Goal: Find specific page/section: Find specific page/section

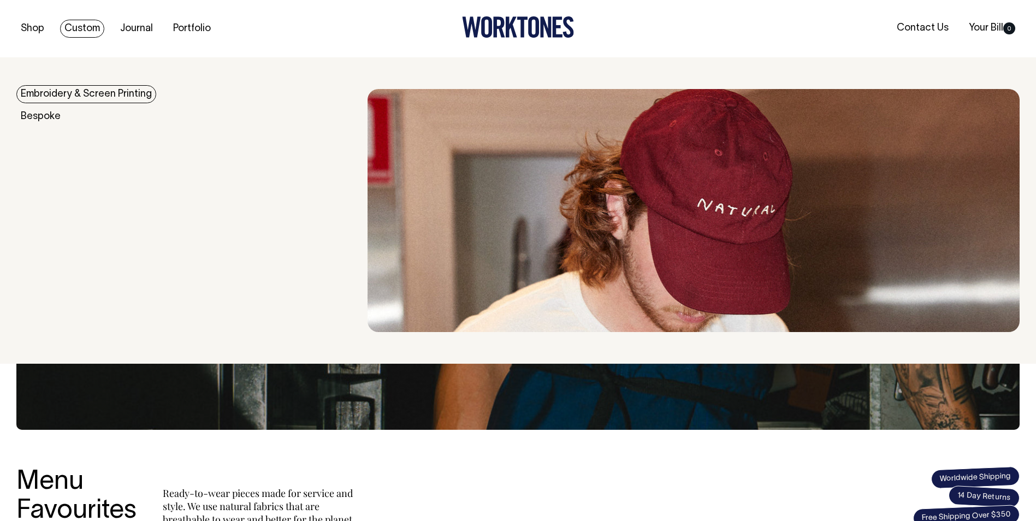
click at [72, 91] on link "Embroidery & Screen Printing" at bounding box center [86, 94] width 140 height 18
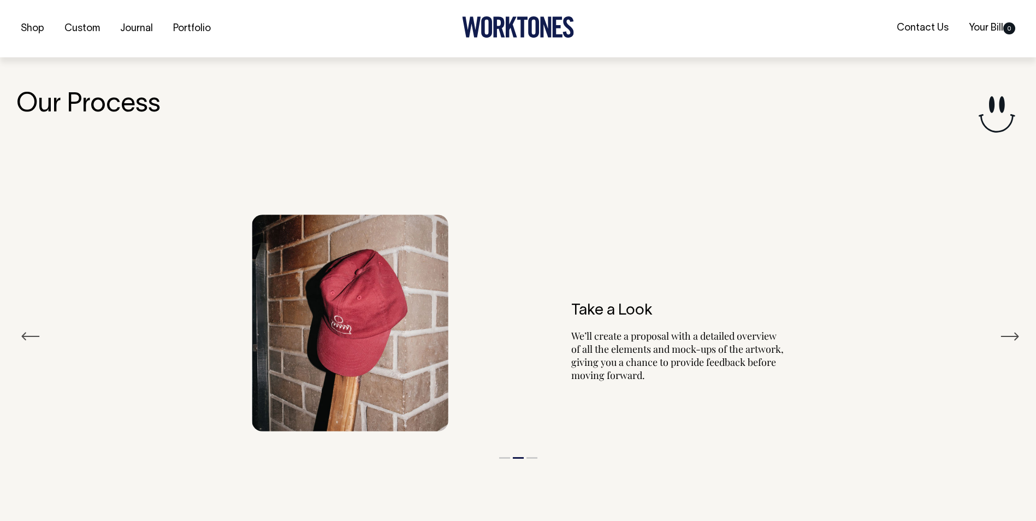
scroll to position [1245, 0]
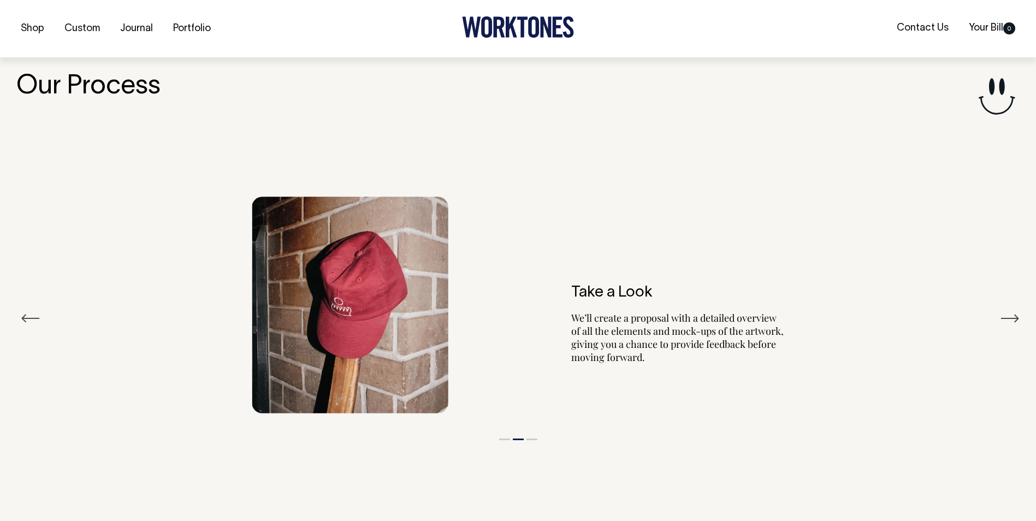
click at [34, 317] on button "Previous" at bounding box center [31, 318] width 20 height 16
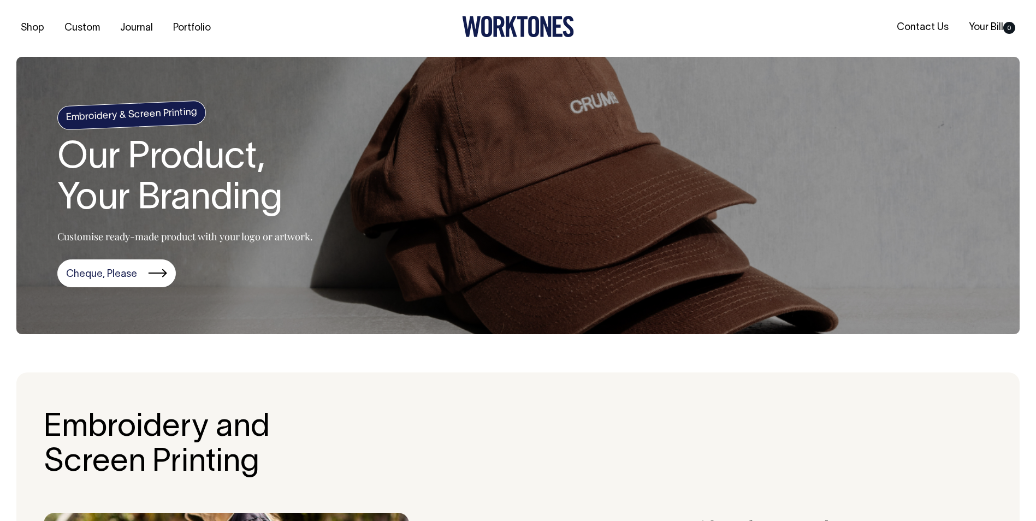
scroll to position [0, 0]
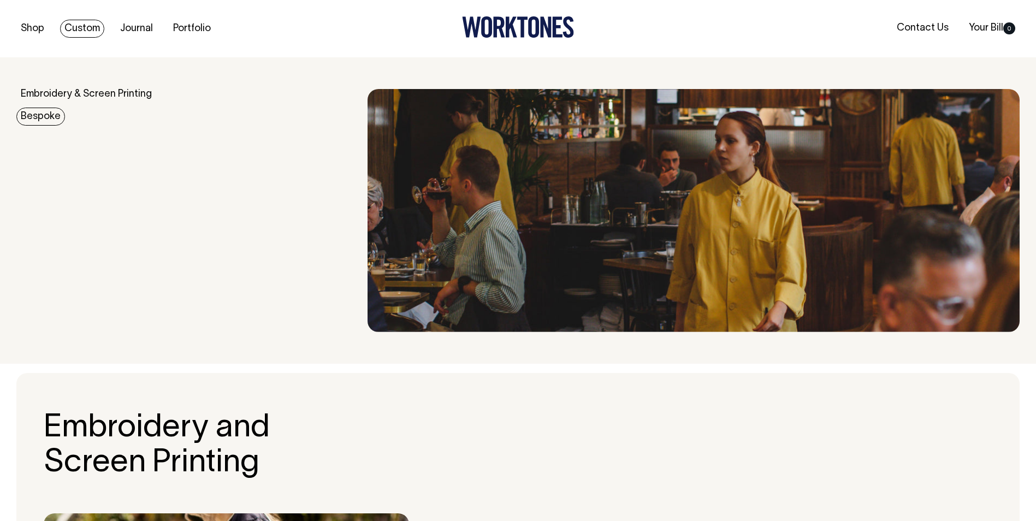
click at [45, 121] on link "Bespoke" at bounding box center [40, 117] width 49 height 18
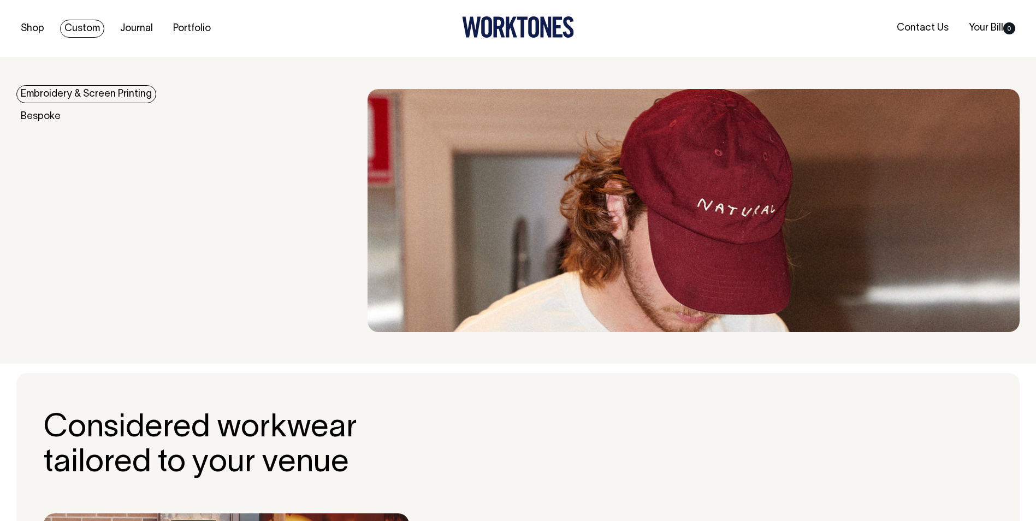
click at [48, 97] on link "Embroidery & Screen Printing" at bounding box center [86, 94] width 140 height 18
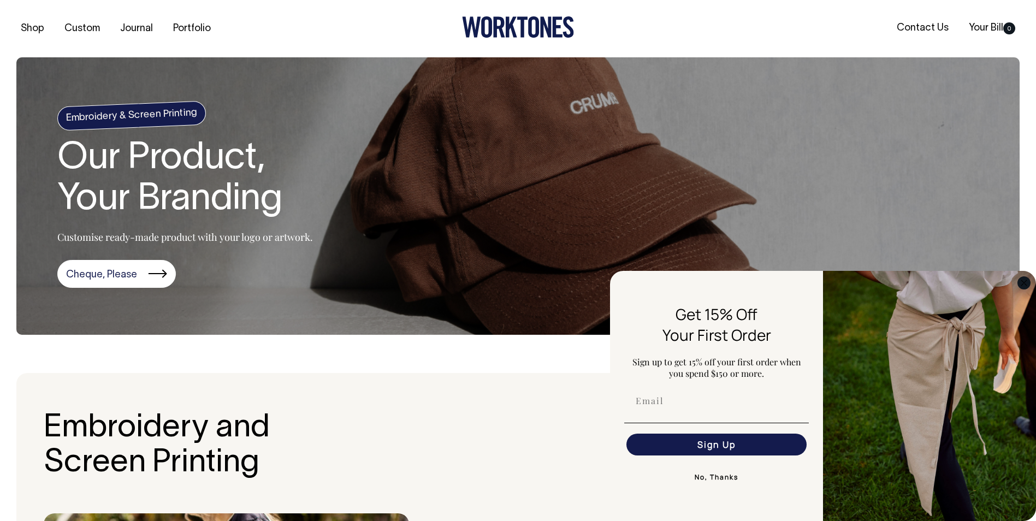
click at [1019, 280] on circle "Close dialog" at bounding box center [1024, 282] width 13 height 13
